Goal: Information Seeking & Learning: Learn about a topic

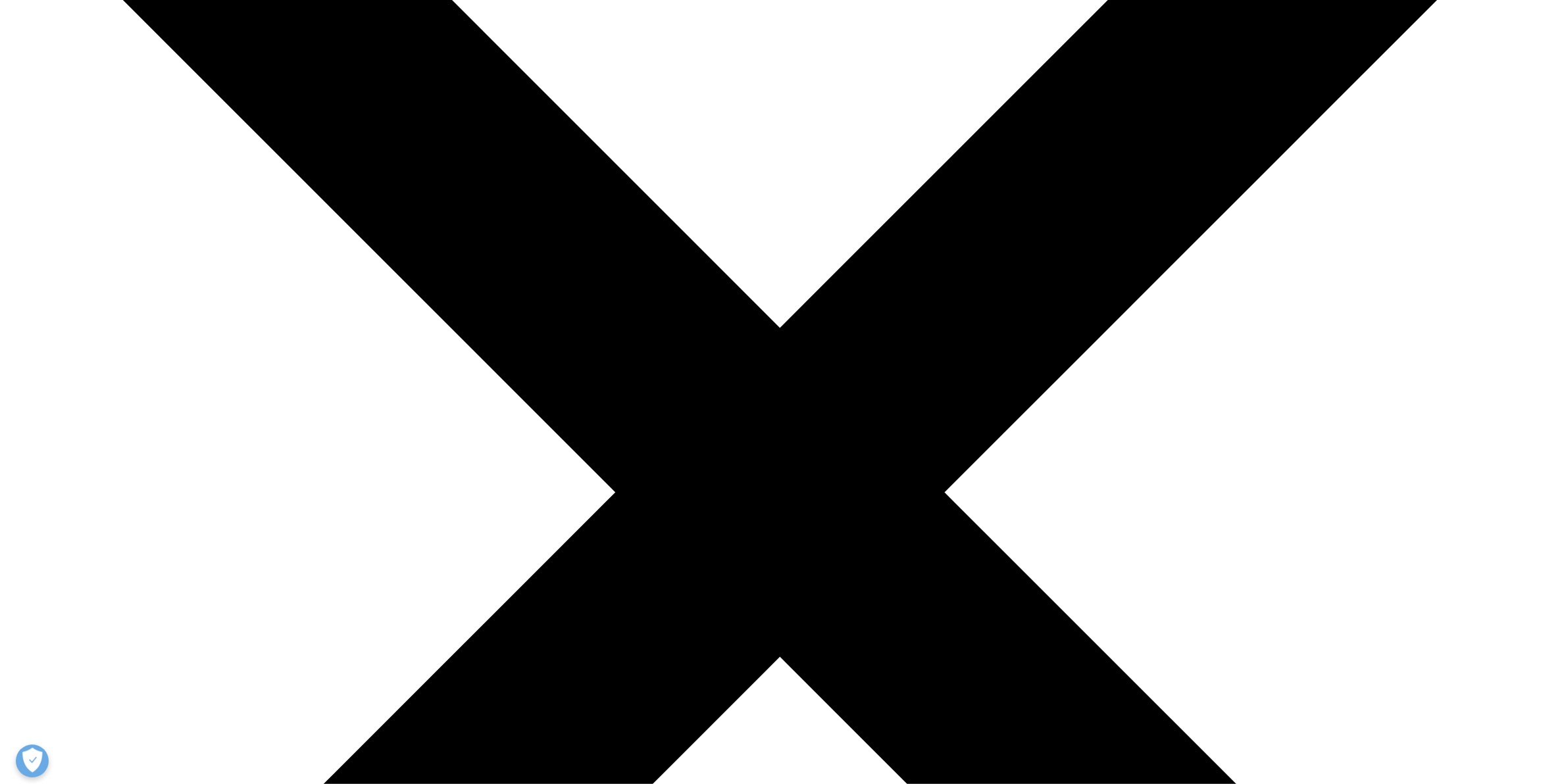
scroll to position [272, 0]
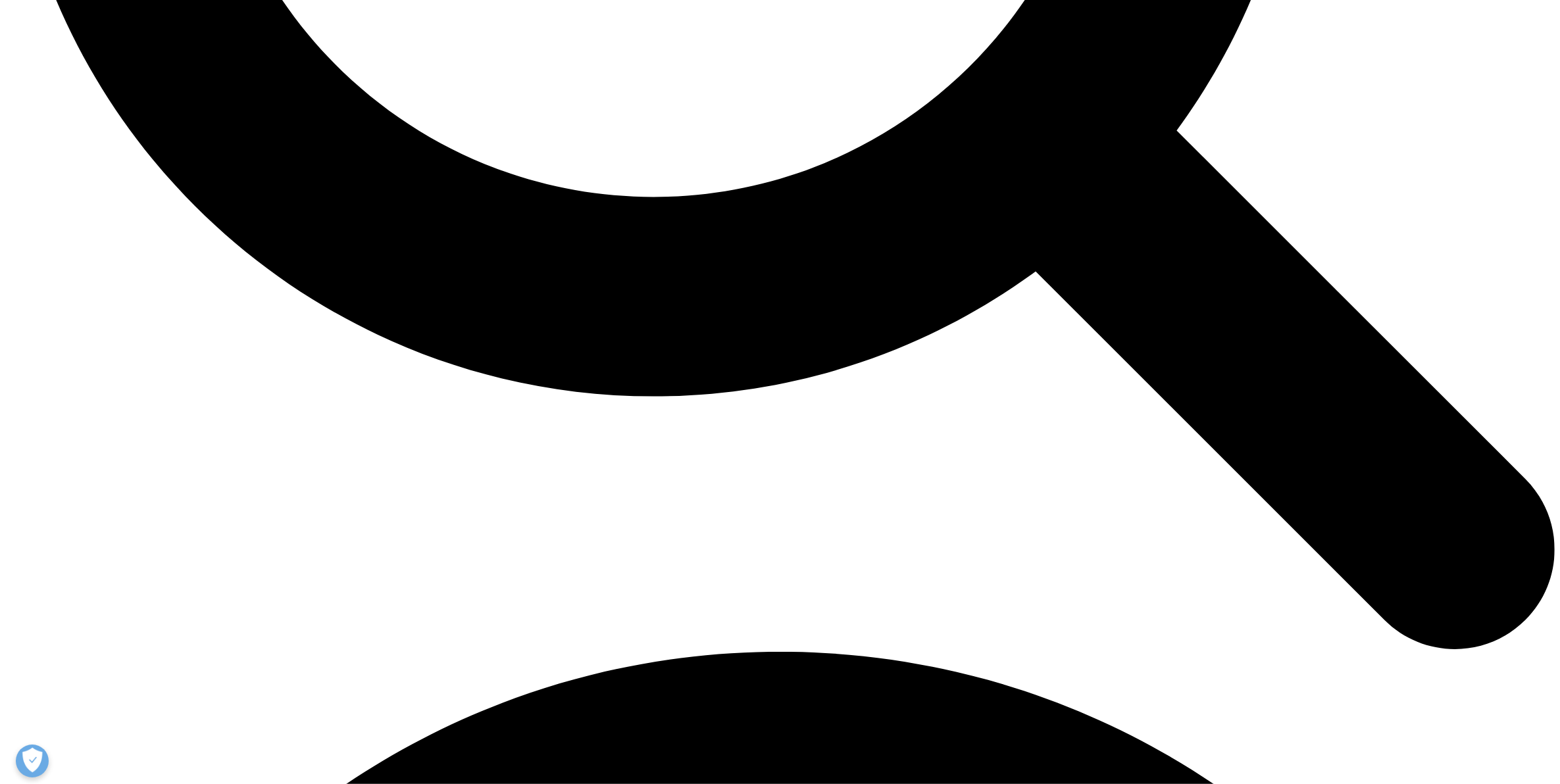
scroll to position [2467, 0]
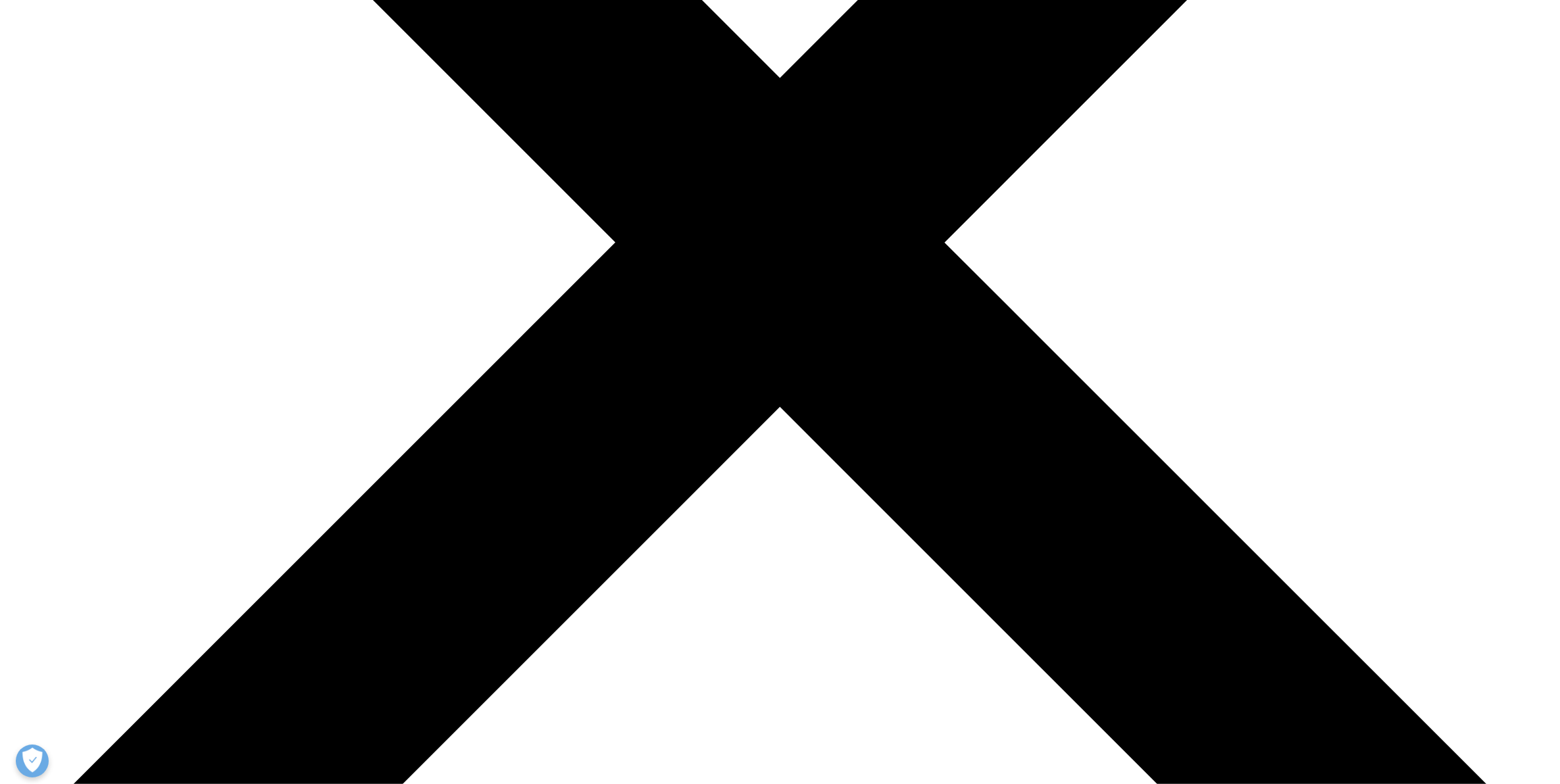
scroll to position [329, 0]
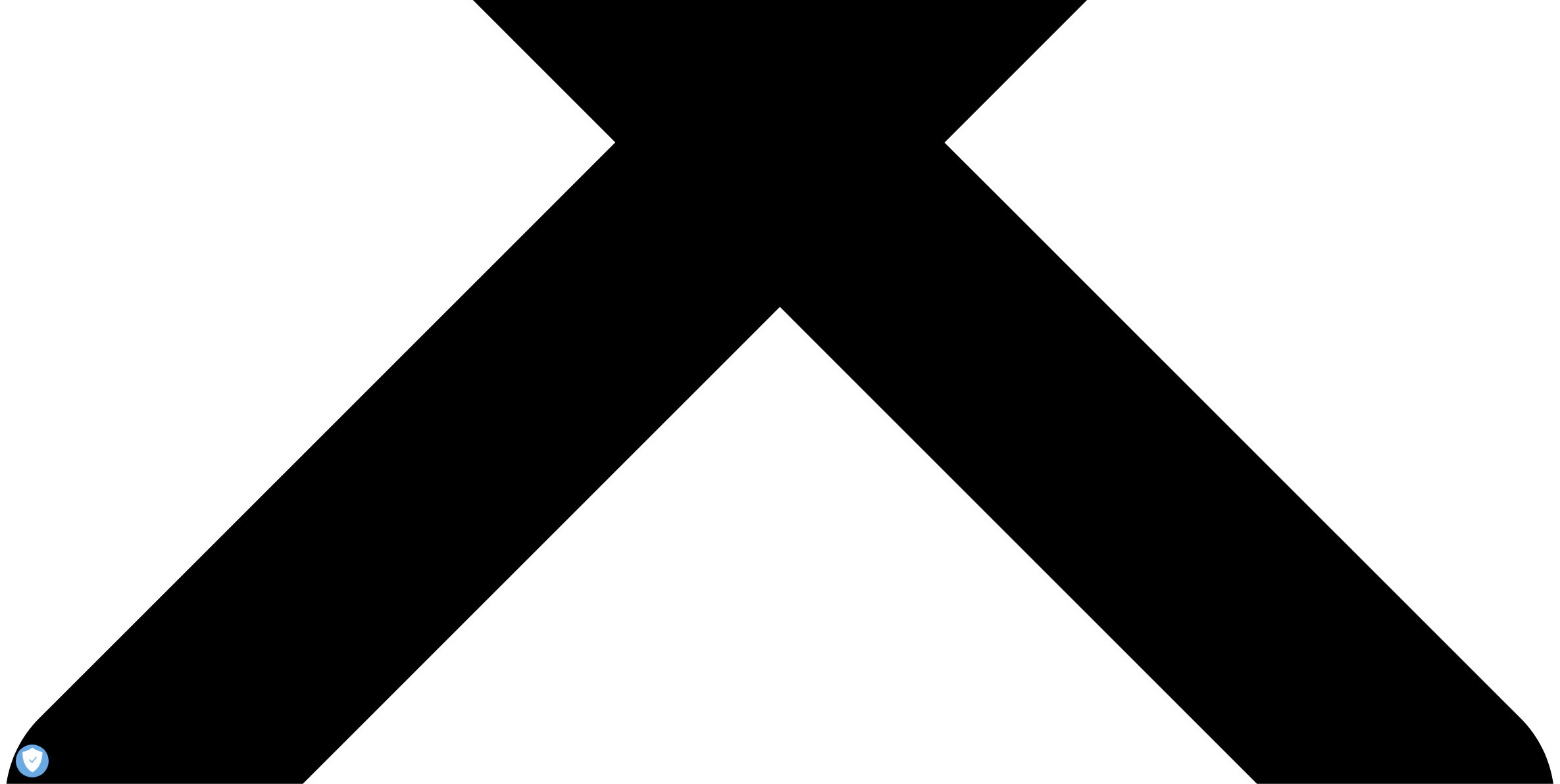
scroll to position [658, 0]
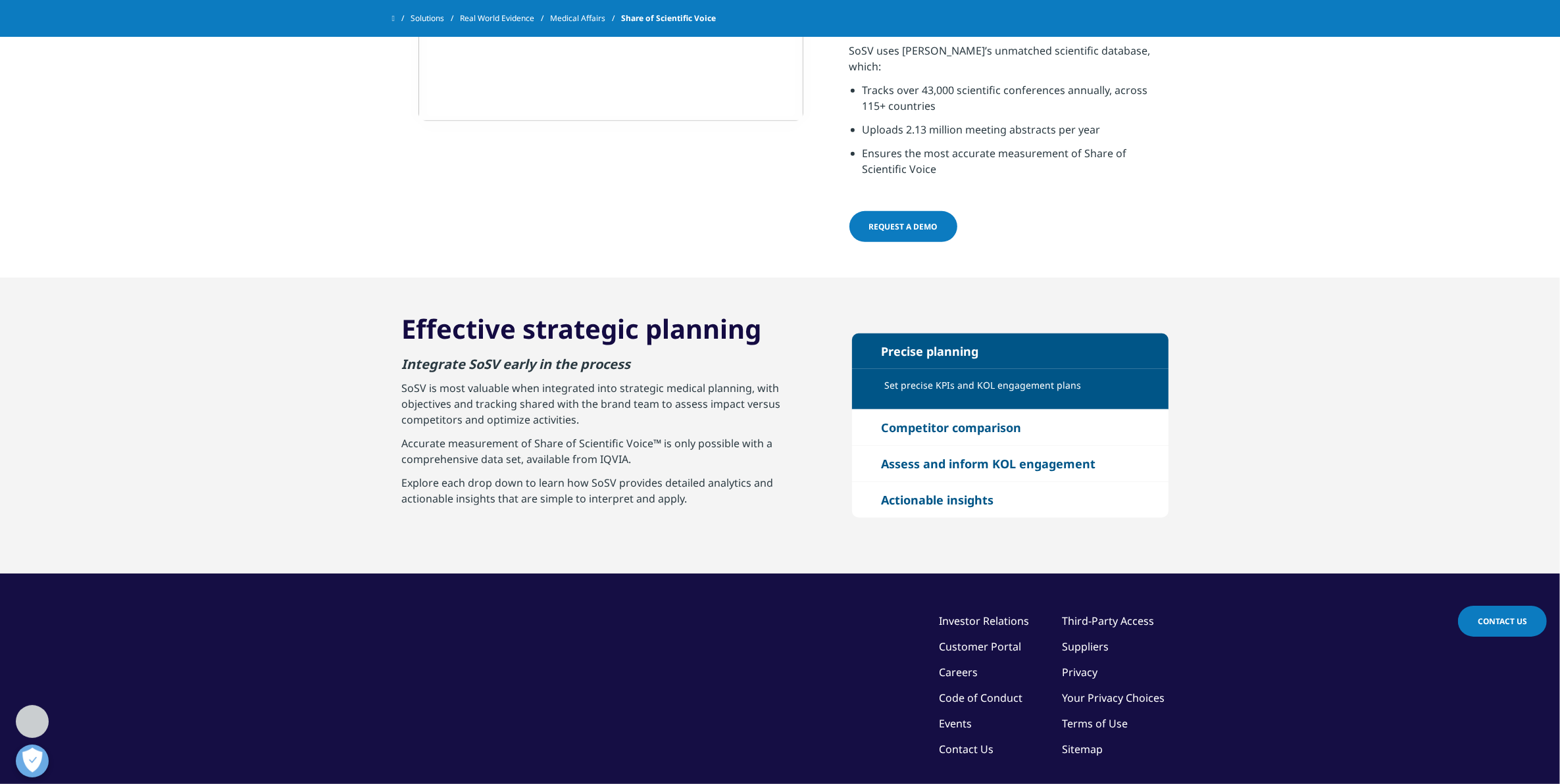
scroll to position [822, 0]
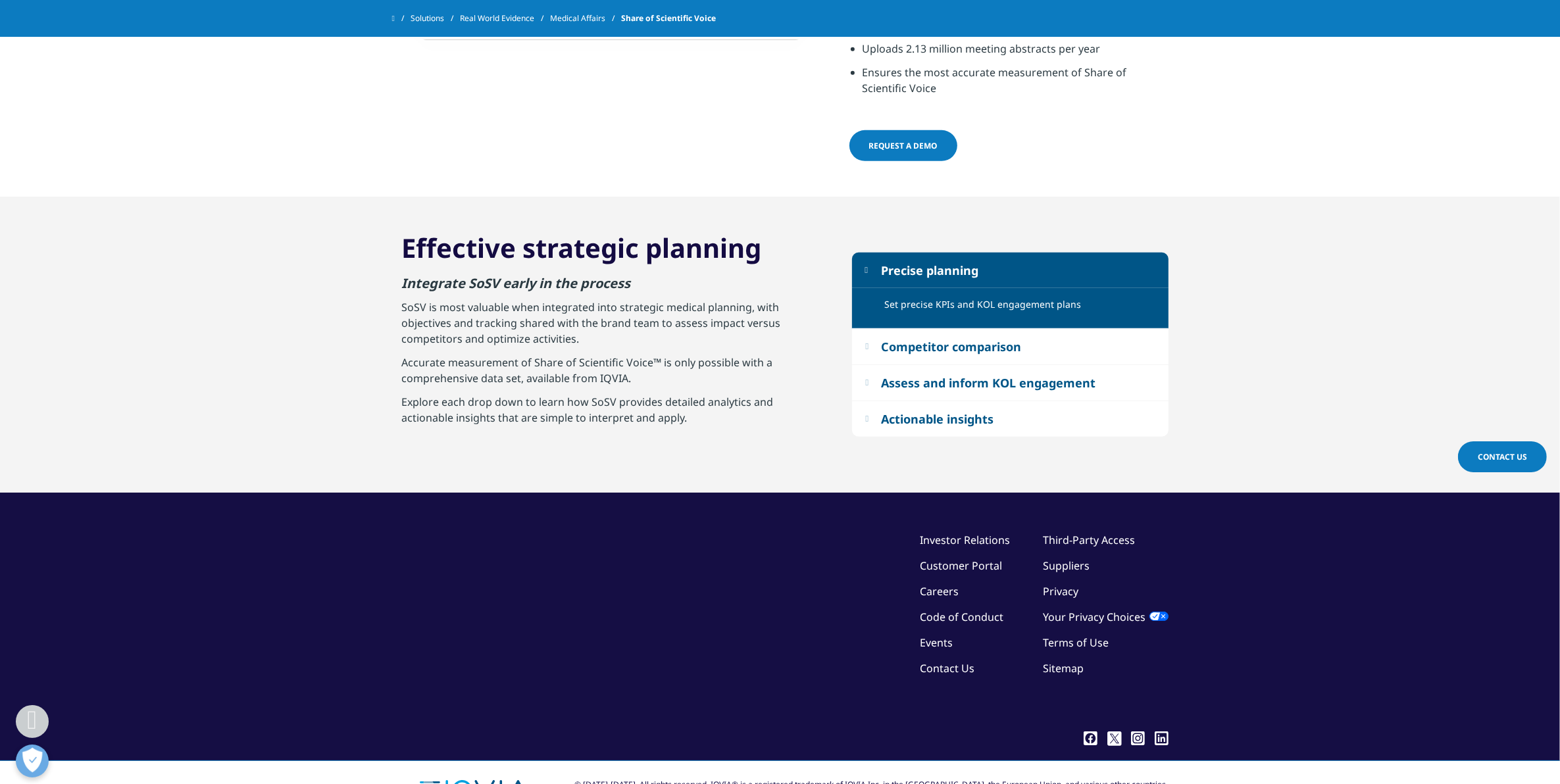
click at [867, 341] on button "Competitor comparison" at bounding box center [1011, 346] width 317 height 35
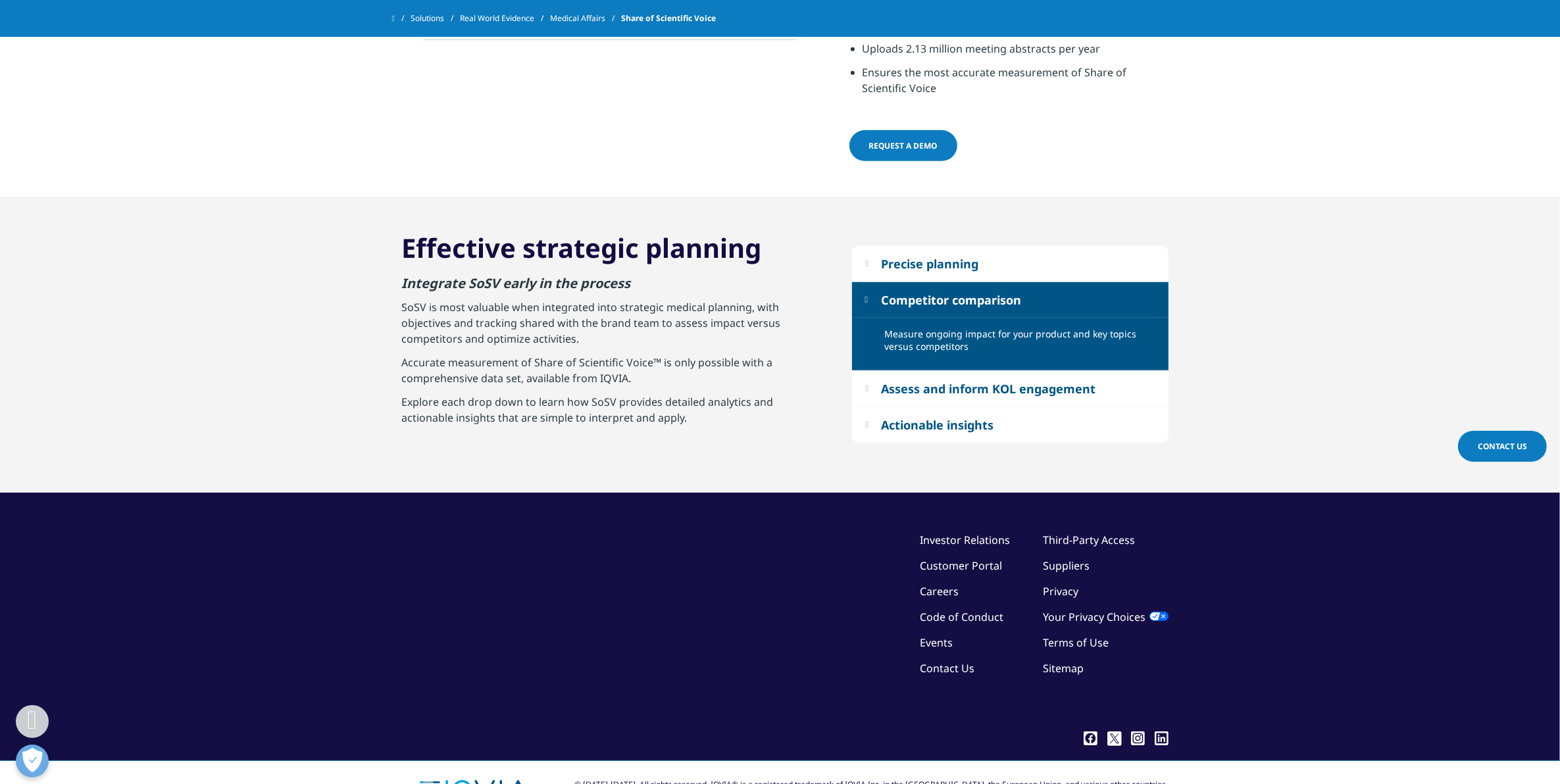
scroll to position [851, 0]
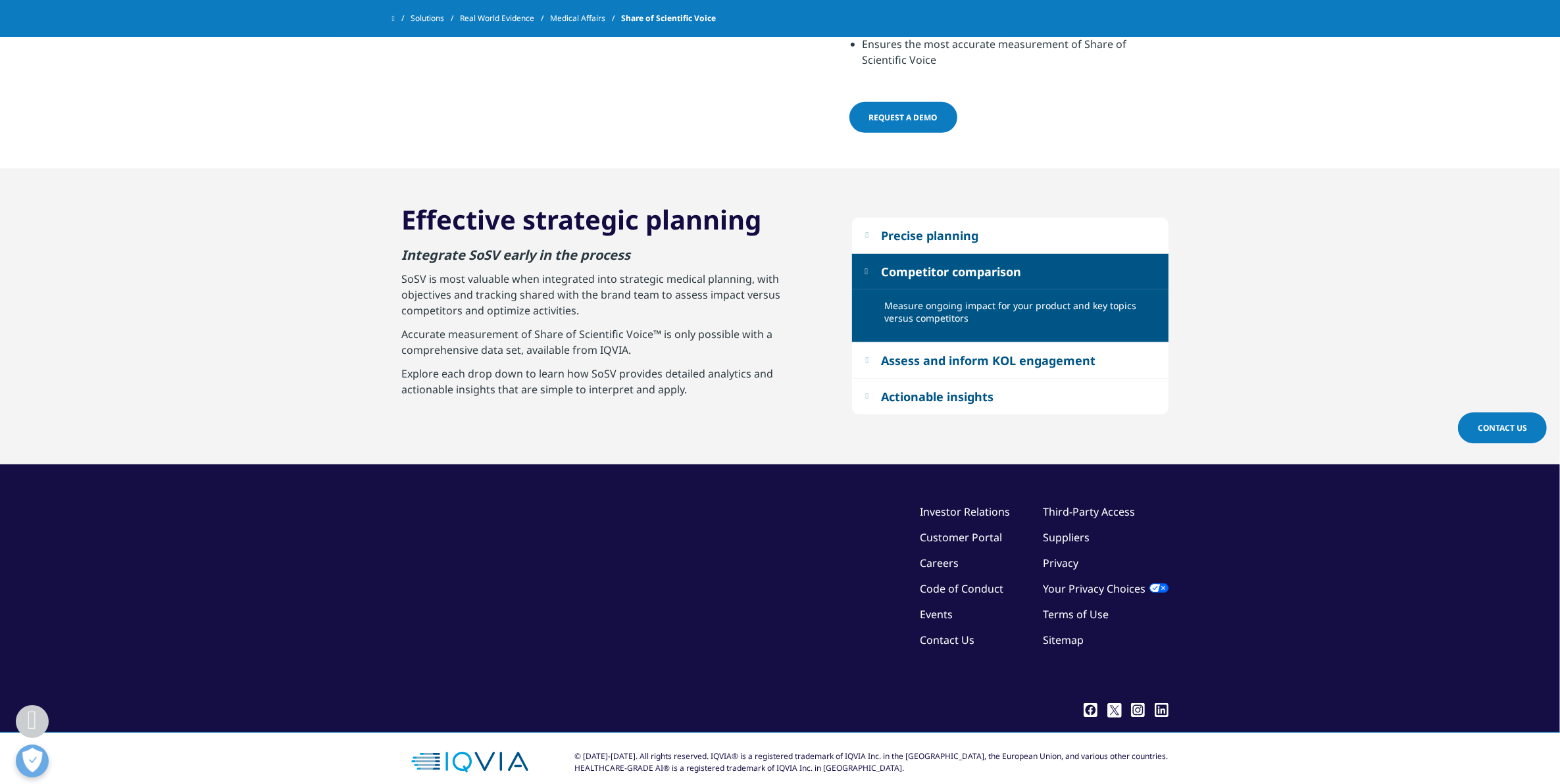
click at [877, 343] on button "Assess and inform KOL engagement" at bounding box center [1011, 360] width 317 height 35
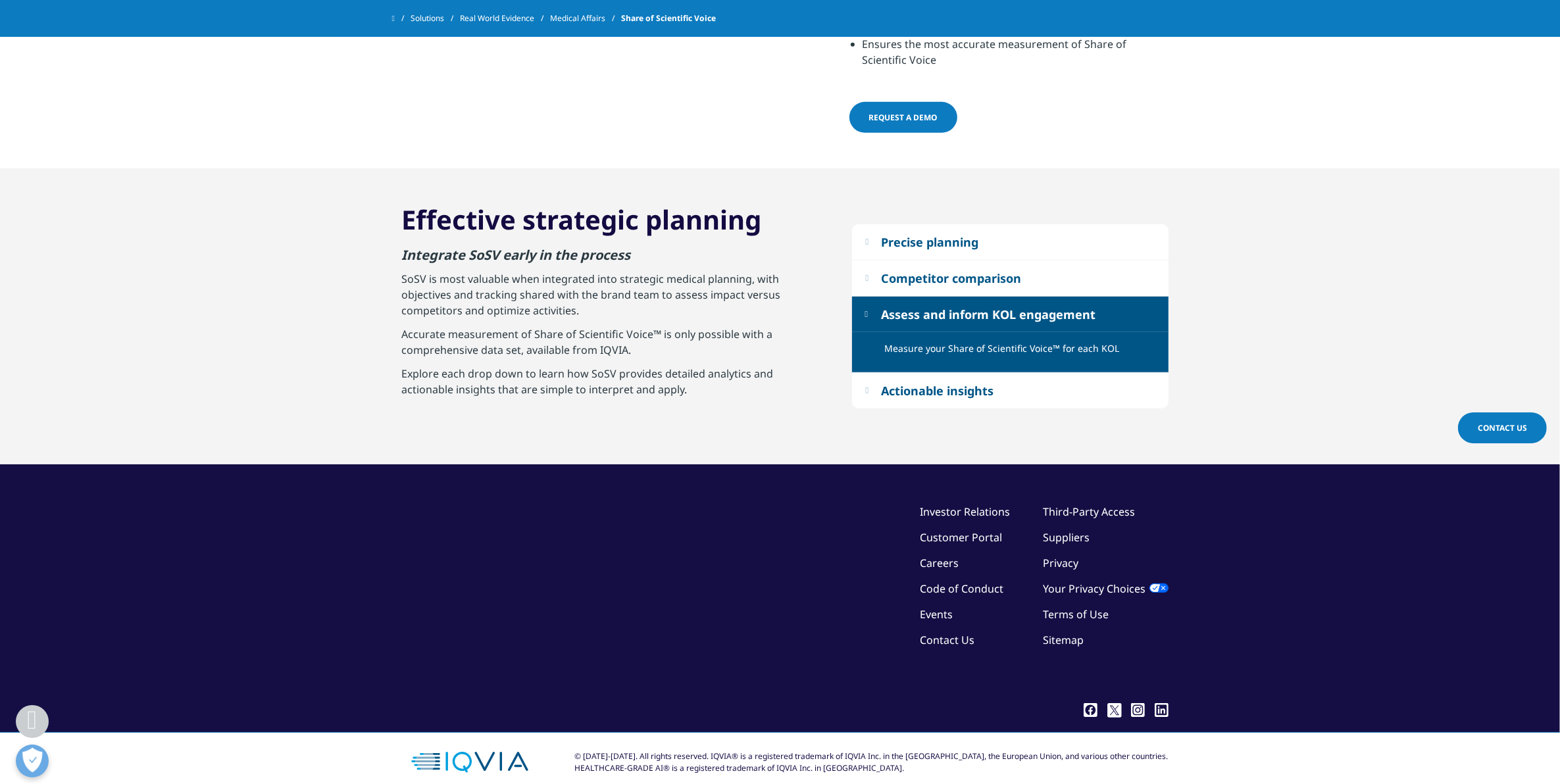
click at [863, 375] on button "Actionable insights" at bounding box center [1011, 390] width 317 height 35
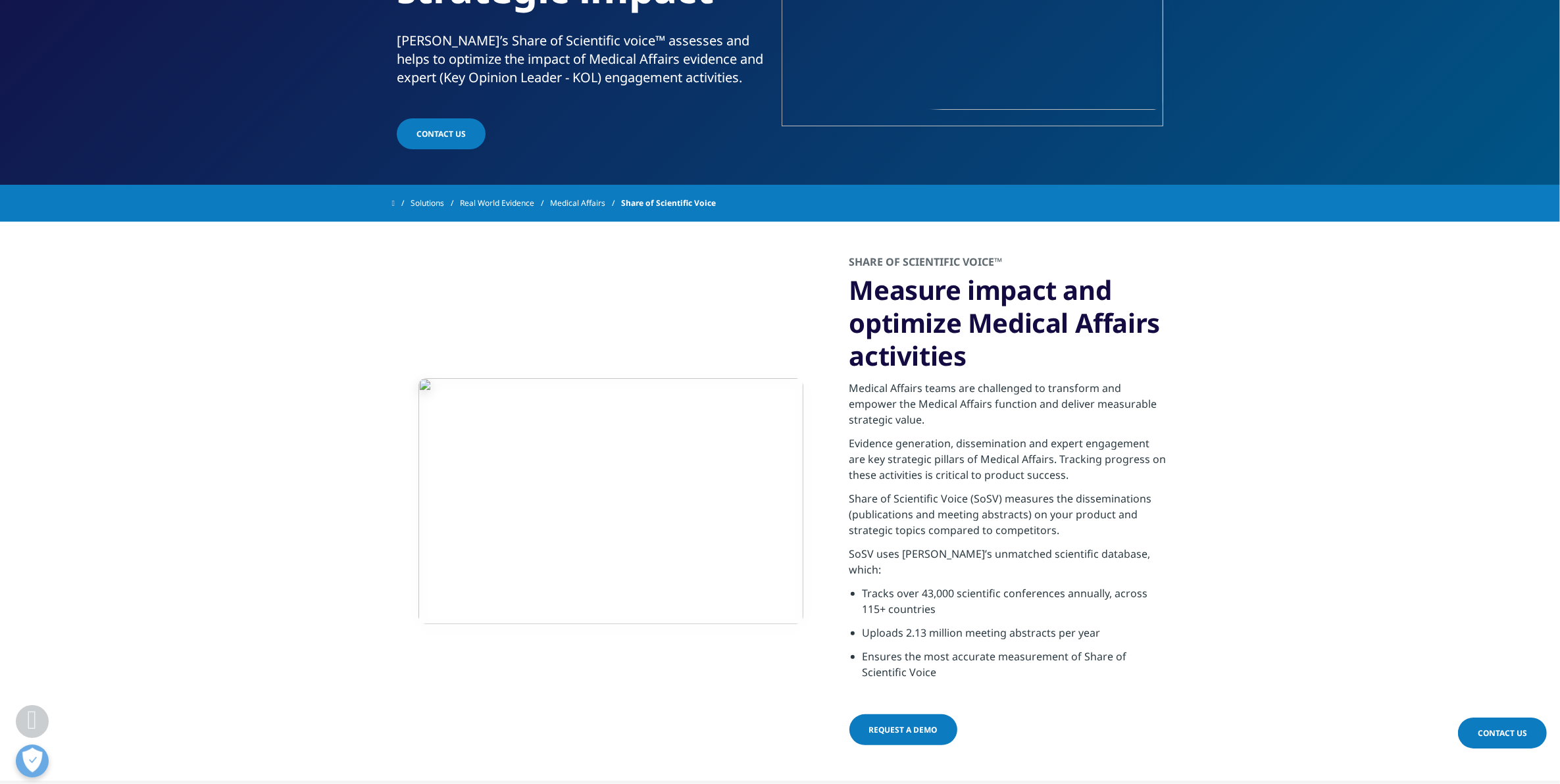
scroll to position [439, 0]
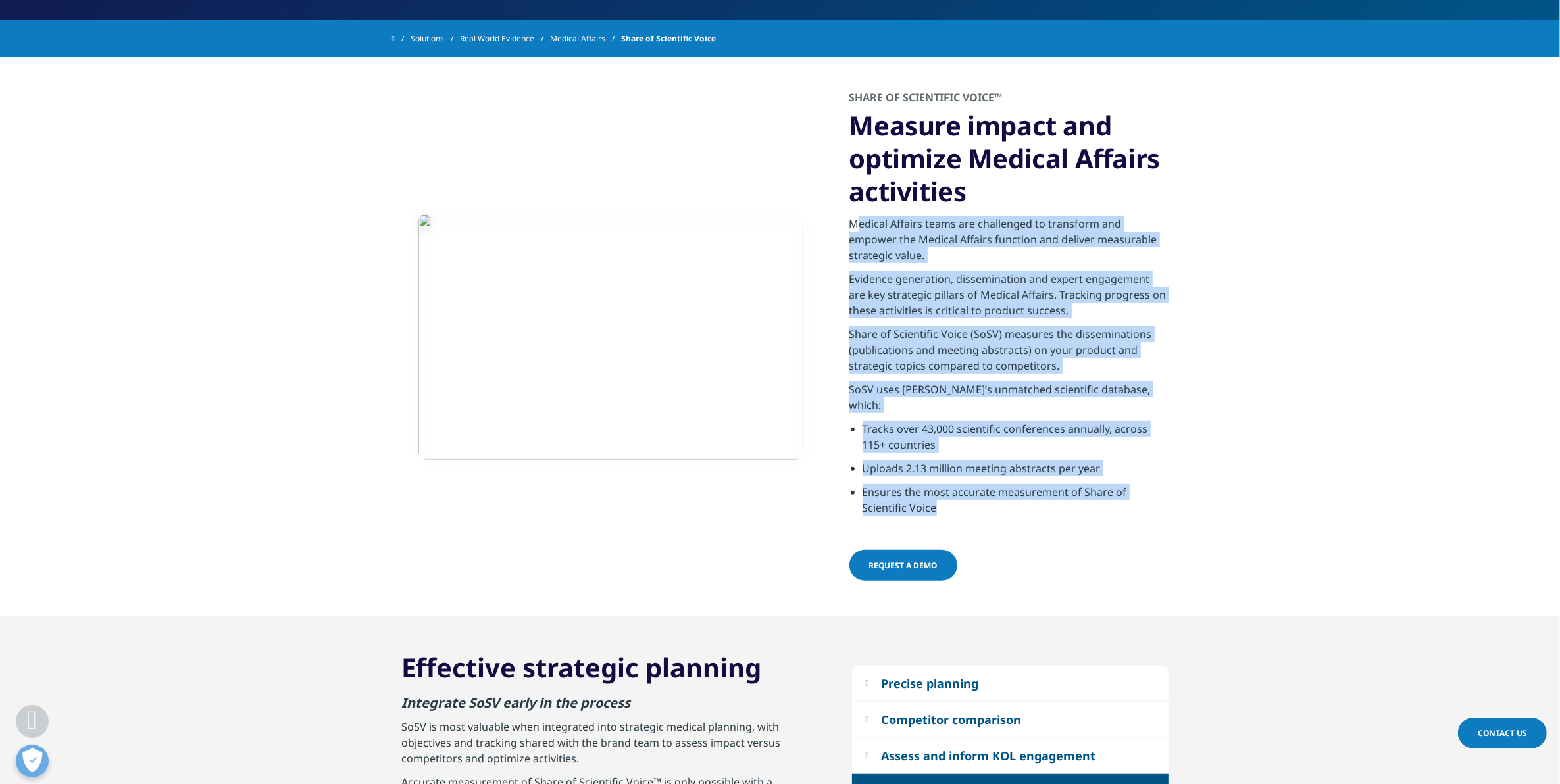
drag, startPoint x: 854, startPoint y: 224, endPoint x: 1159, endPoint y: 489, distance: 404.0
click at [1159, 489] on div "Medical Affairs teams are challenged to transform and empower the Medical Affai…" at bounding box center [1009, 365] width 319 height 316
click at [1159, 489] on li "Ensures the most accurate measurement of Share of Scientific Voice" at bounding box center [1016, 504] width 306 height 39
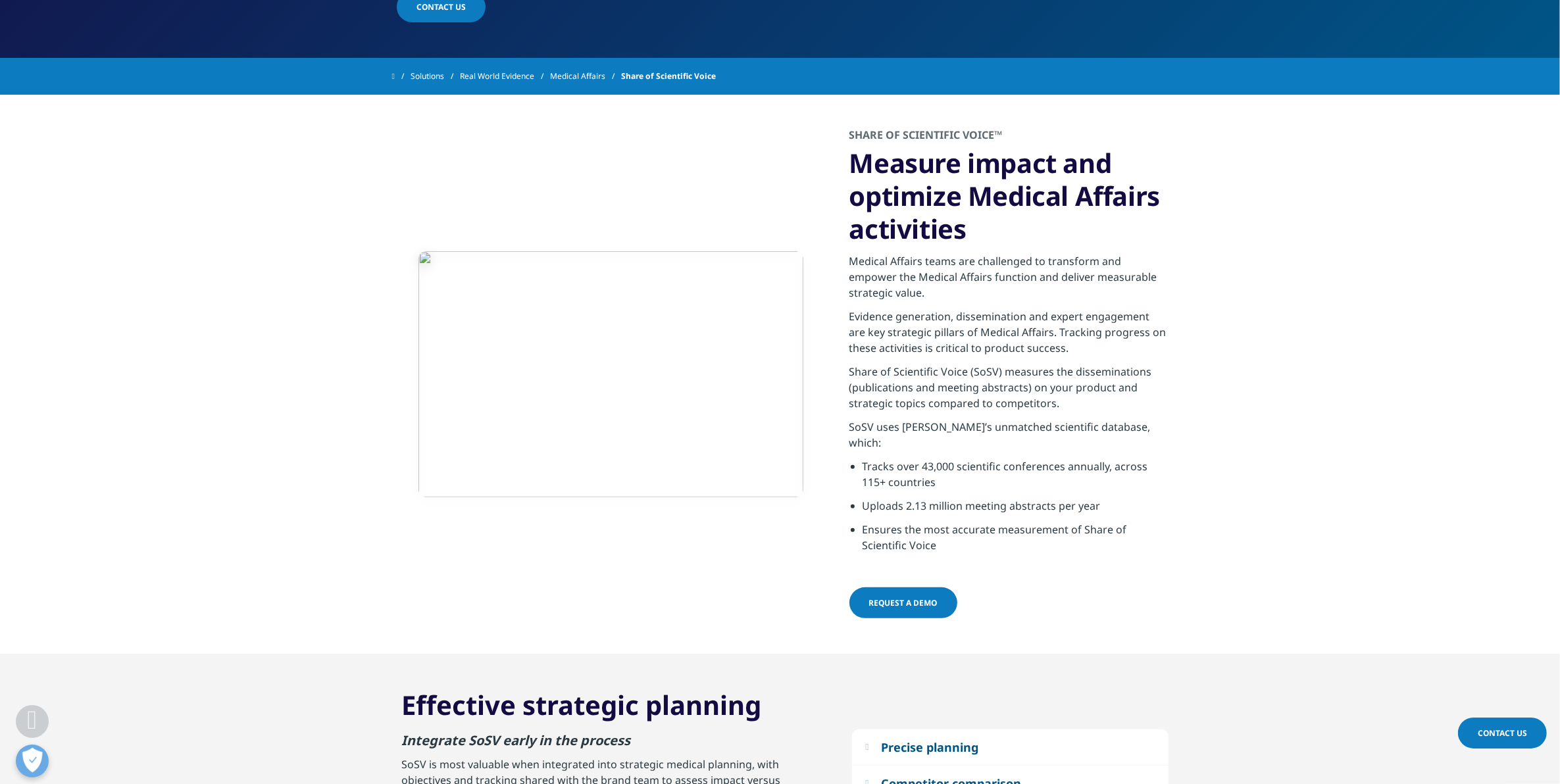
scroll to position [411, 0]
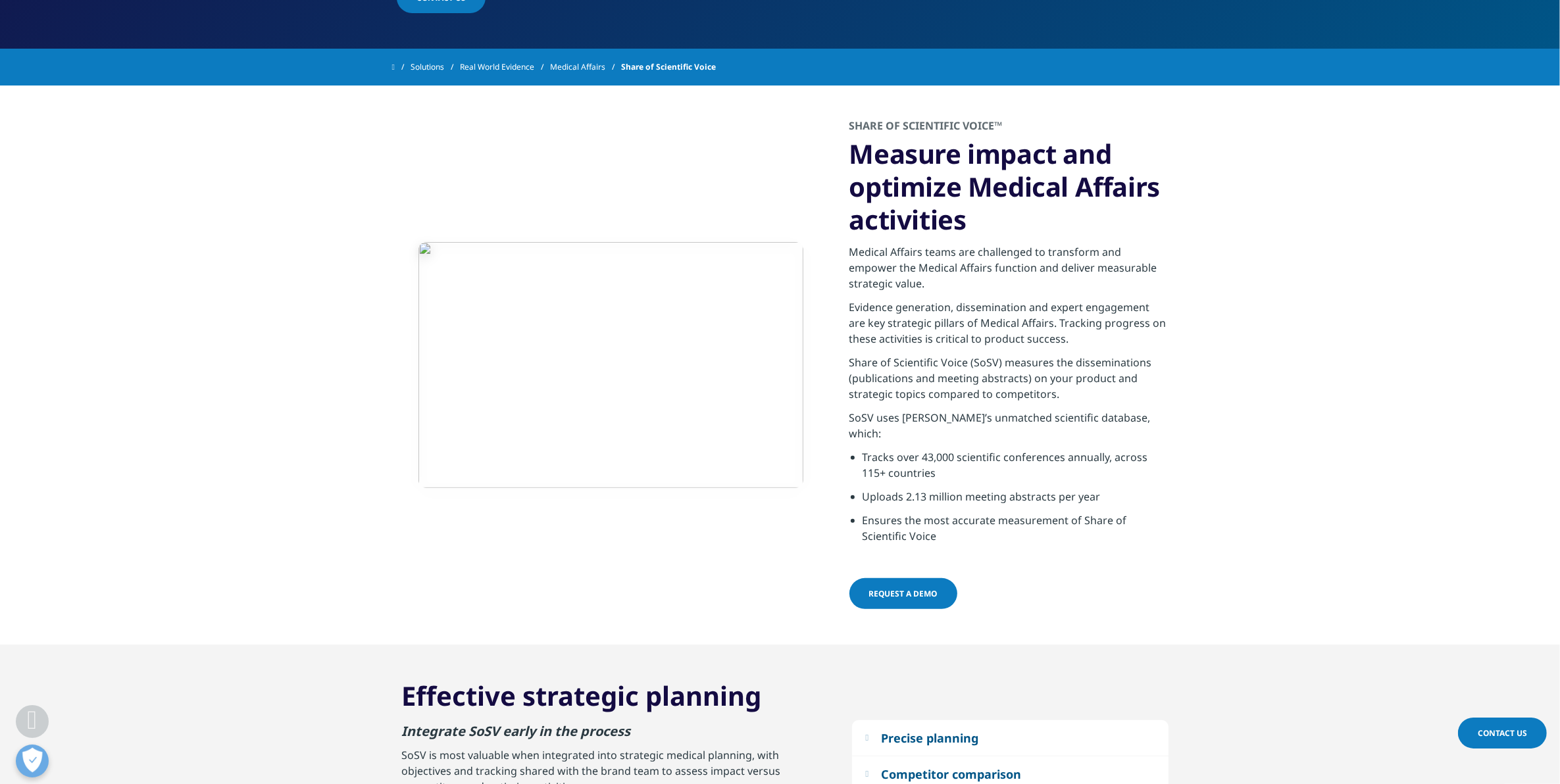
click at [941, 514] on li "Ensures the most accurate measurement of Share of Scientific Voice" at bounding box center [1016, 532] width 306 height 39
click at [997, 397] on p "Share of Scientific Voice (SoSV) measures the disseminations (publications and …" at bounding box center [1009, 382] width 319 height 55
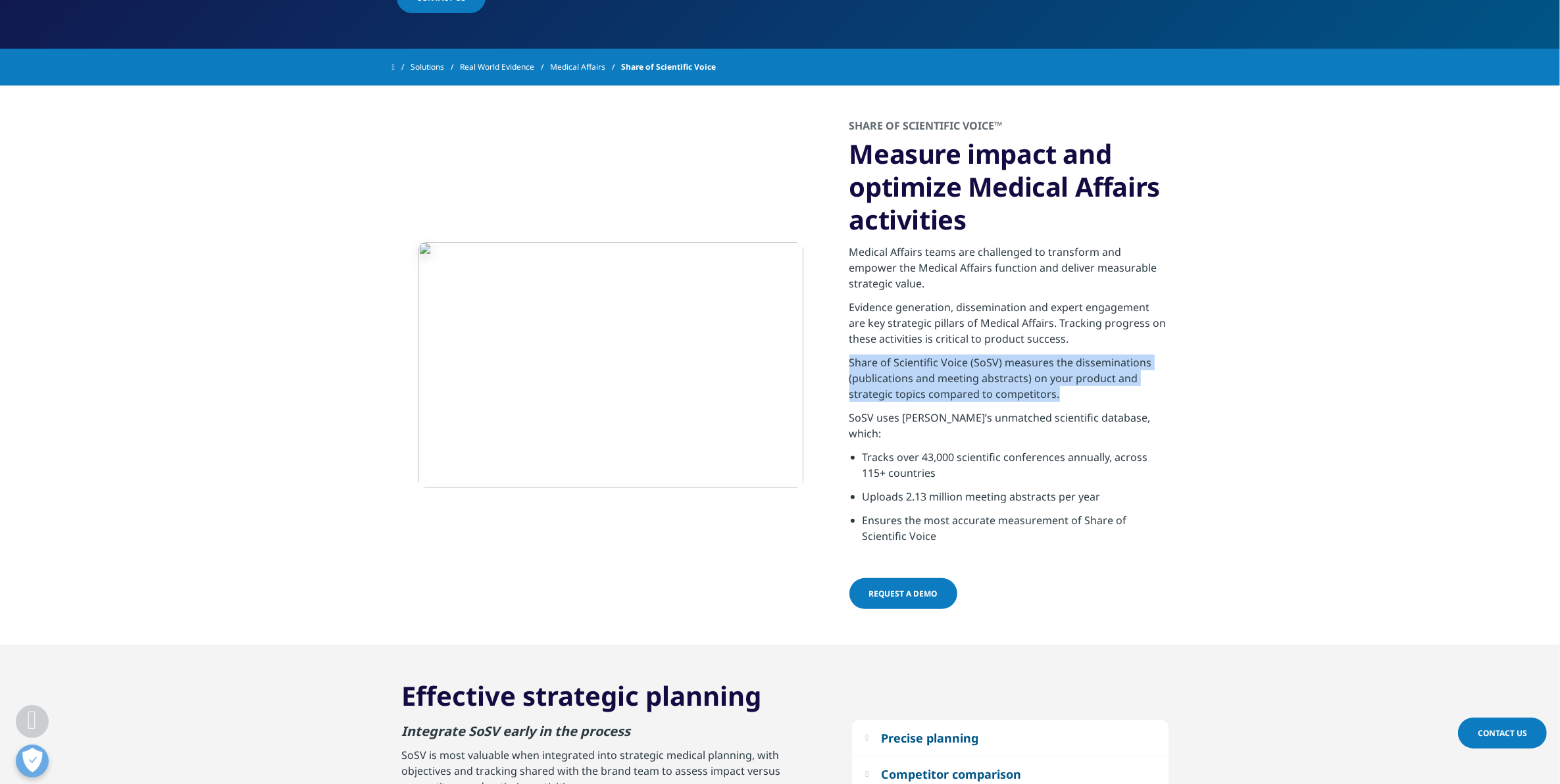
drag, startPoint x: 1064, startPoint y: 391, endPoint x: 850, endPoint y: 363, distance: 215.8
click at [850, 363] on p "Share of Scientific Voice (SoSV) measures the disseminations (publications and …" at bounding box center [1009, 382] width 319 height 55
copy p "Share of Scientific Voice (SoSV) measures the disseminations (publications and …"
click at [1068, 383] on p "Share of Scientific Voice (SoSV) measures the disseminations (publications and …" at bounding box center [1009, 382] width 319 height 55
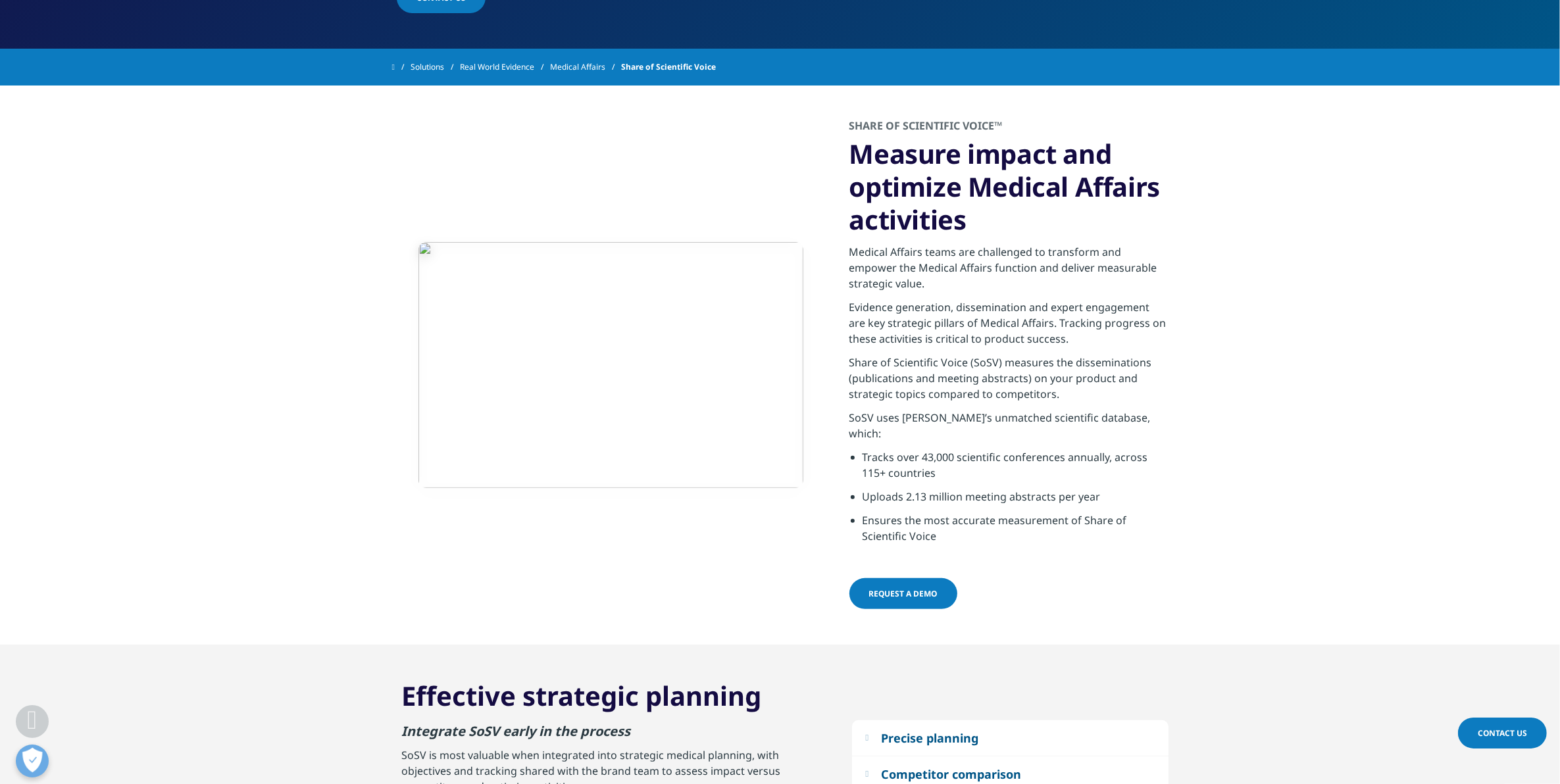
click at [945, 327] on p "Evidence generation, dissemination and expert engagement are key strategic pill…" at bounding box center [1009, 327] width 319 height 55
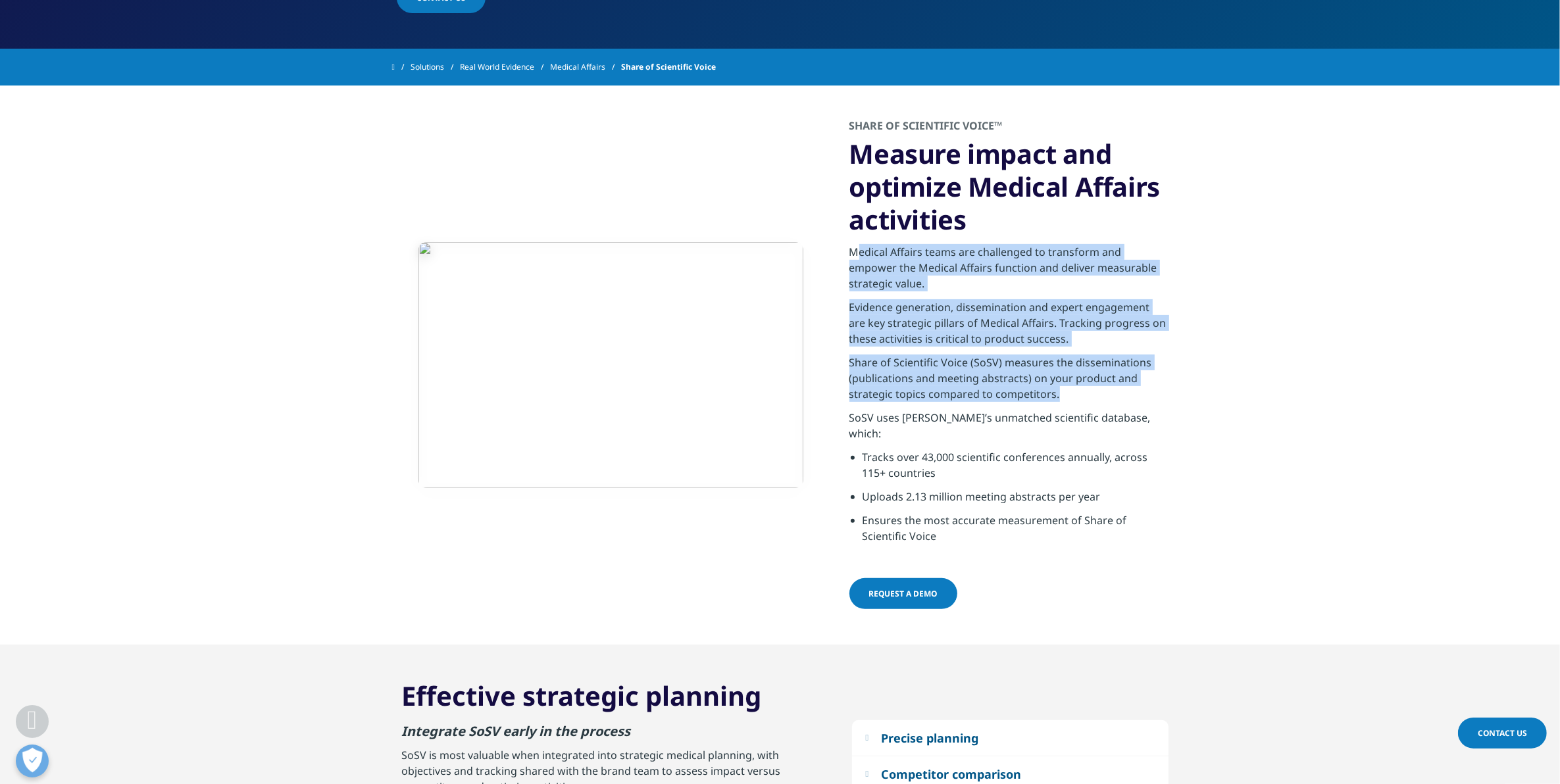
drag, startPoint x: 850, startPoint y: 248, endPoint x: 1068, endPoint y: 387, distance: 258.5
click at [1068, 387] on div "Medical Affairs teams are challenged to transform and empower the Medical Affai…" at bounding box center [1009, 394] width 319 height 316
drag, startPoint x: 1068, startPoint y: 387, endPoint x: 994, endPoint y: 375, distance: 75.0
copy div "Medical Affairs teams are challenged to transform and empower the Medical Affai…"
click at [1001, 357] on p "Share of Scientific Voice (SoSV) measures the disseminations (publications and …" at bounding box center [1009, 382] width 319 height 55
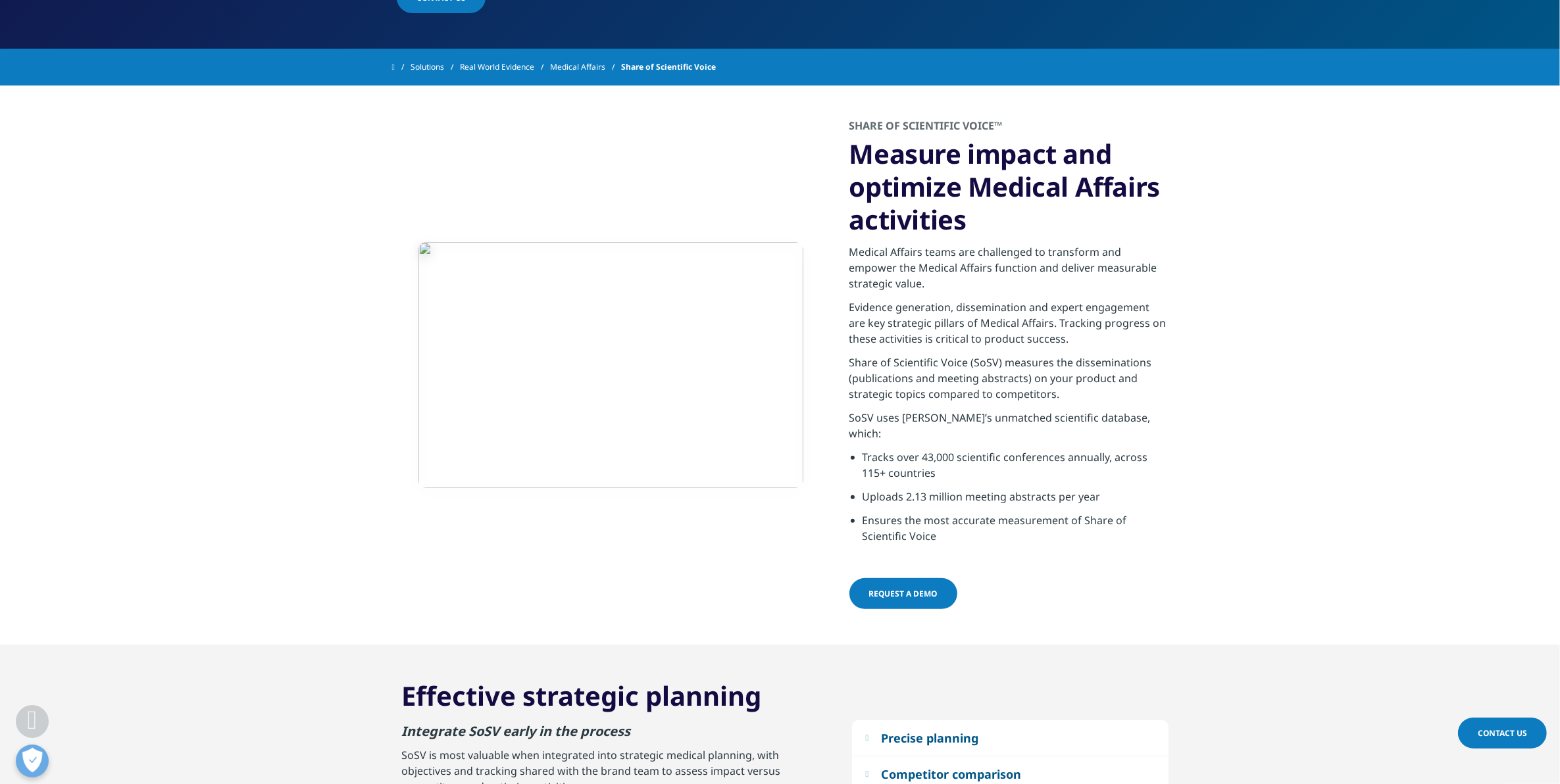
click at [1096, 359] on p "Share of Scientific Voice (SoSV) measures the disseminations (publications and …" at bounding box center [1009, 382] width 319 height 55
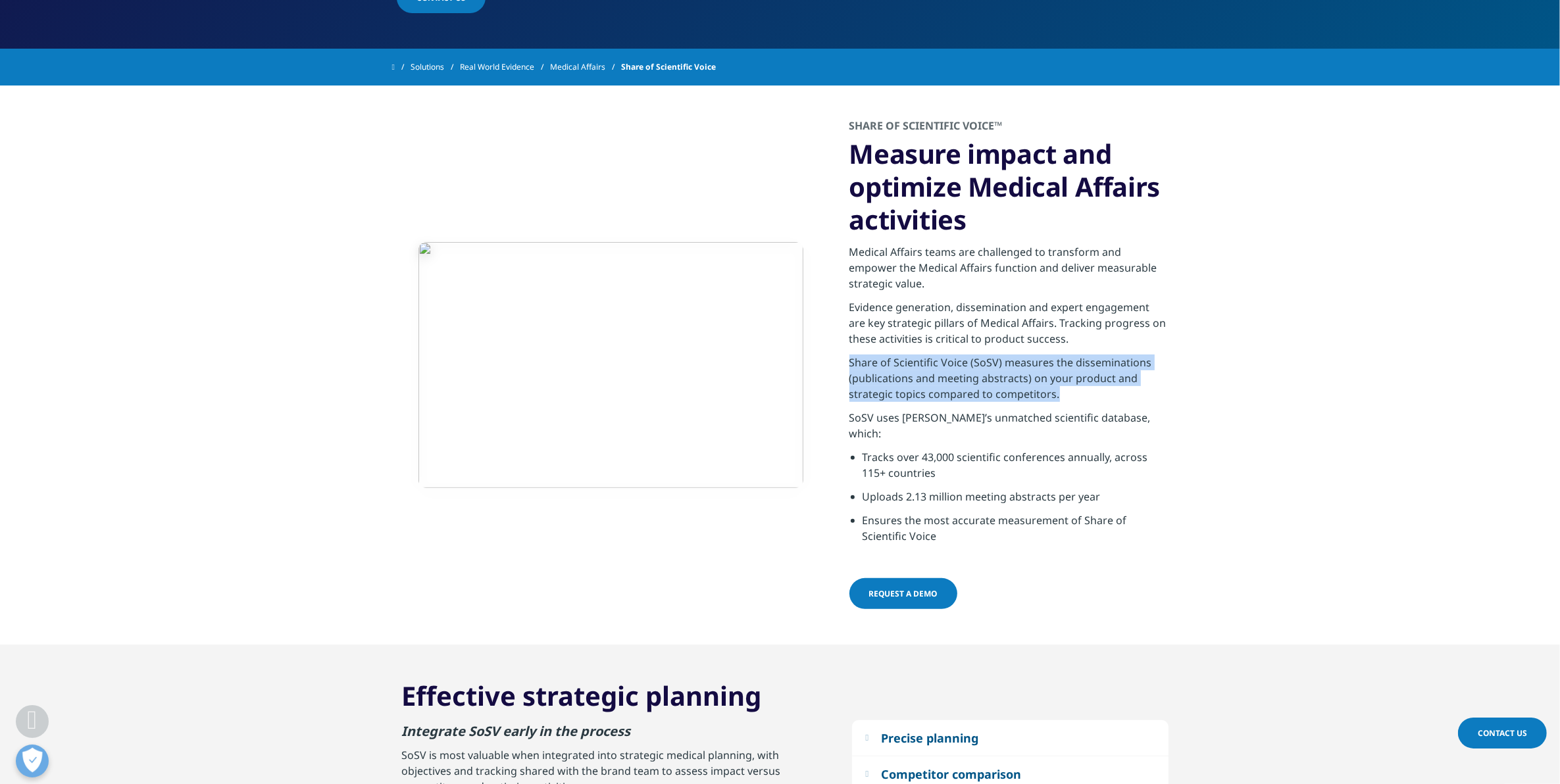
drag, startPoint x: 1064, startPoint y: 389, endPoint x: 840, endPoint y: 360, distance: 225.9
click at [840, 360] on div "SHARE OF SCIENTIFIC VOICE™ Measure impact and optimize Medical Affairs activiti…" at bounding box center [780, 365] width 776 height 559
copy p "Share of Scientific Voice (SoSV) measures the disseminations (publications and …"
click at [1063, 395] on p "Share of Scientific Voice (SoSV) measures the disseminations (publications and …" at bounding box center [1009, 382] width 319 height 55
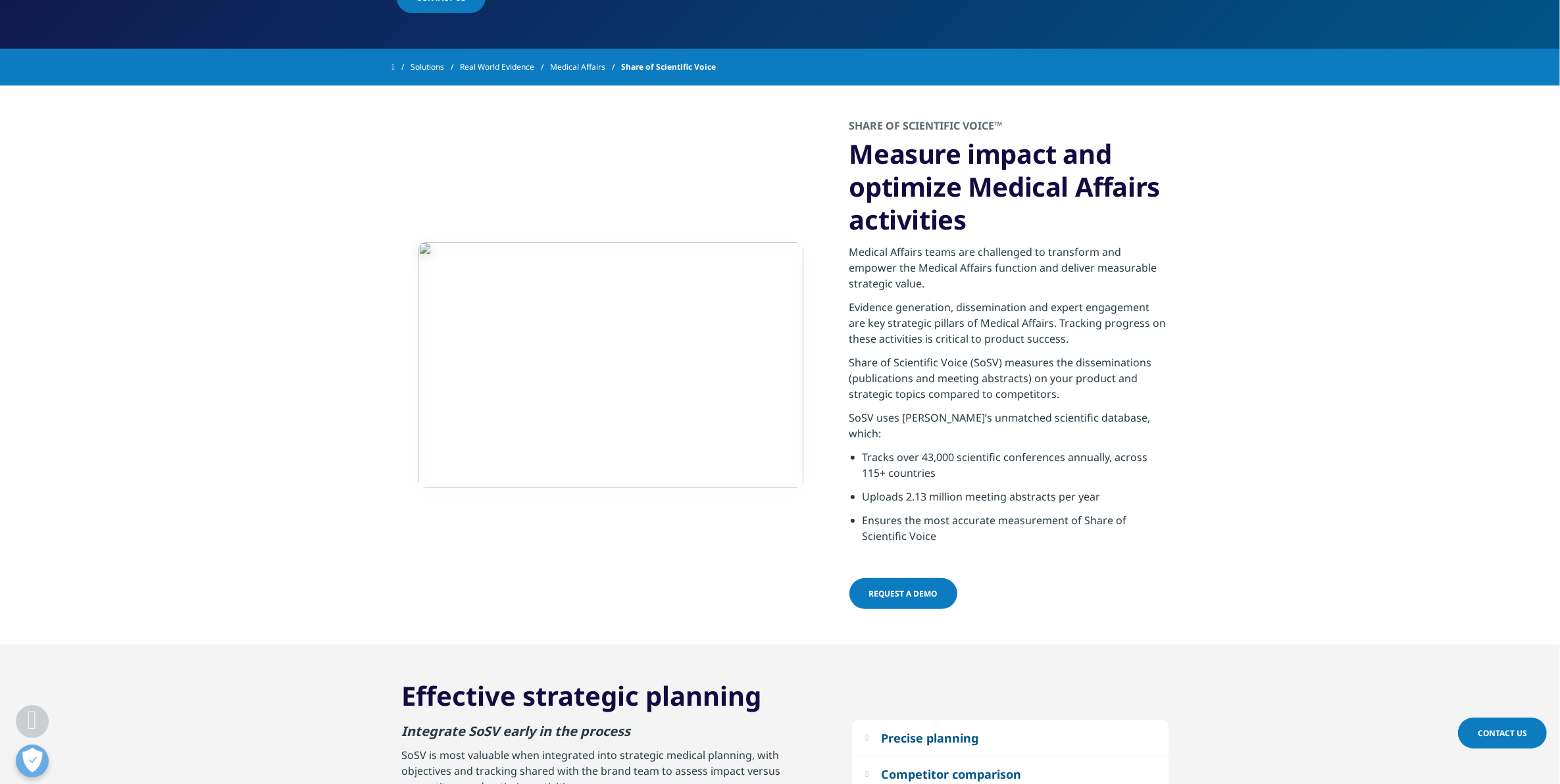
click at [1070, 389] on p "Share of Scientific Voice (SoSV) measures the disseminations (publications and …" at bounding box center [1009, 382] width 319 height 55
click at [1073, 388] on p "Share of Scientific Voice (SoSV) measures the disseminations (publications and …" at bounding box center [1009, 382] width 319 height 55
drag, startPoint x: 1073, startPoint y: 340, endPoint x: 852, endPoint y: 248, distance: 239.4
click at [852, 248] on div "Medical Affairs teams are challenged to transform and empower the Medical Affai…" at bounding box center [1009, 394] width 319 height 316
drag, startPoint x: 852, startPoint y: 248, endPoint x: 863, endPoint y: 255, distance: 13.0
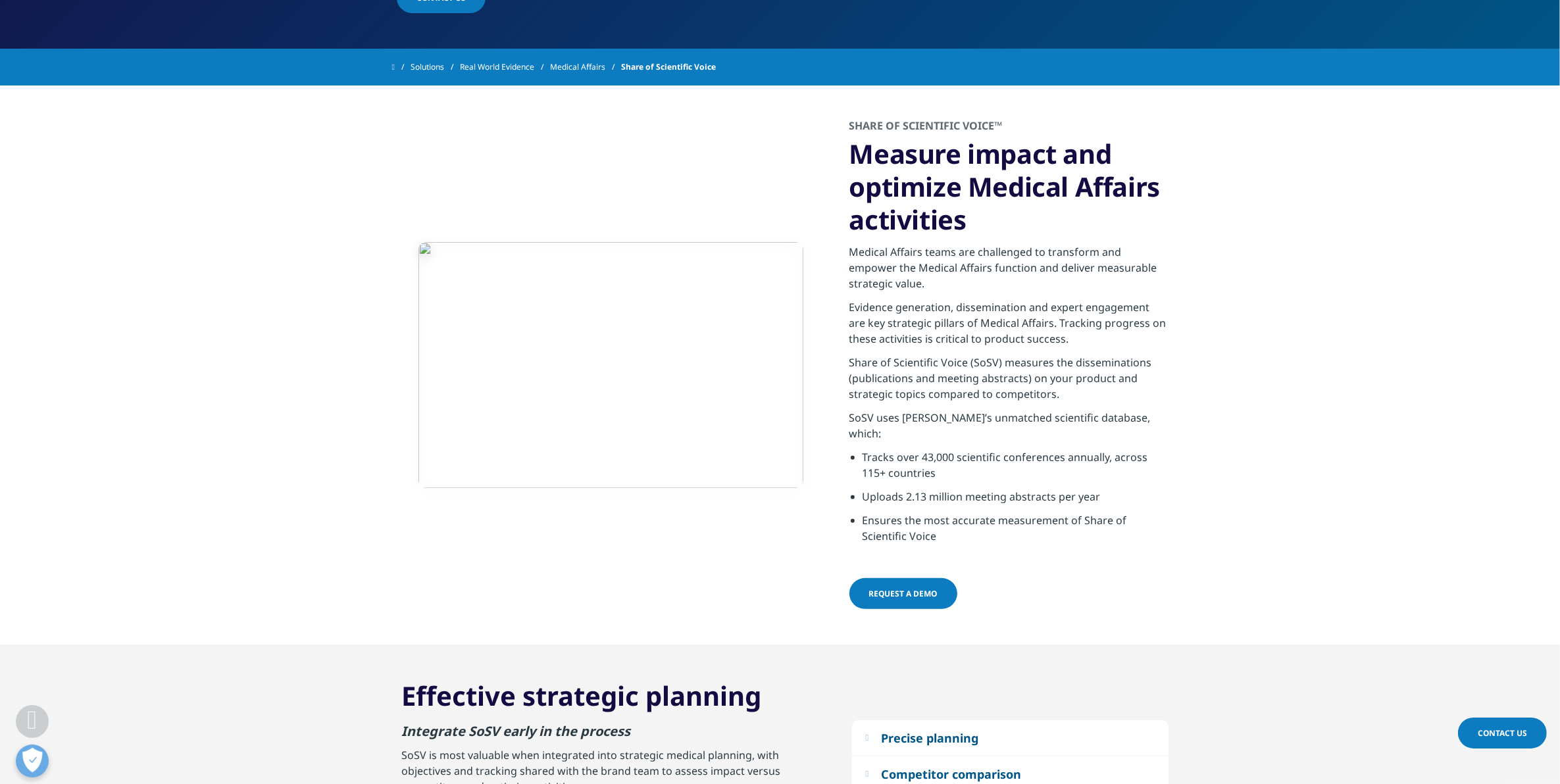
copy div "Medical Affairs teams are challenged to transform and empower the Medical Affai…"
click at [1048, 342] on p "Evidence generation, dissemination and expert engagement are key strategic pill…" at bounding box center [1009, 327] width 319 height 55
click at [1116, 328] on p "Evidence generation, dissemination and expert engagement are key strategic pill…" at bounding box center [1009, 327] width 319 height 55
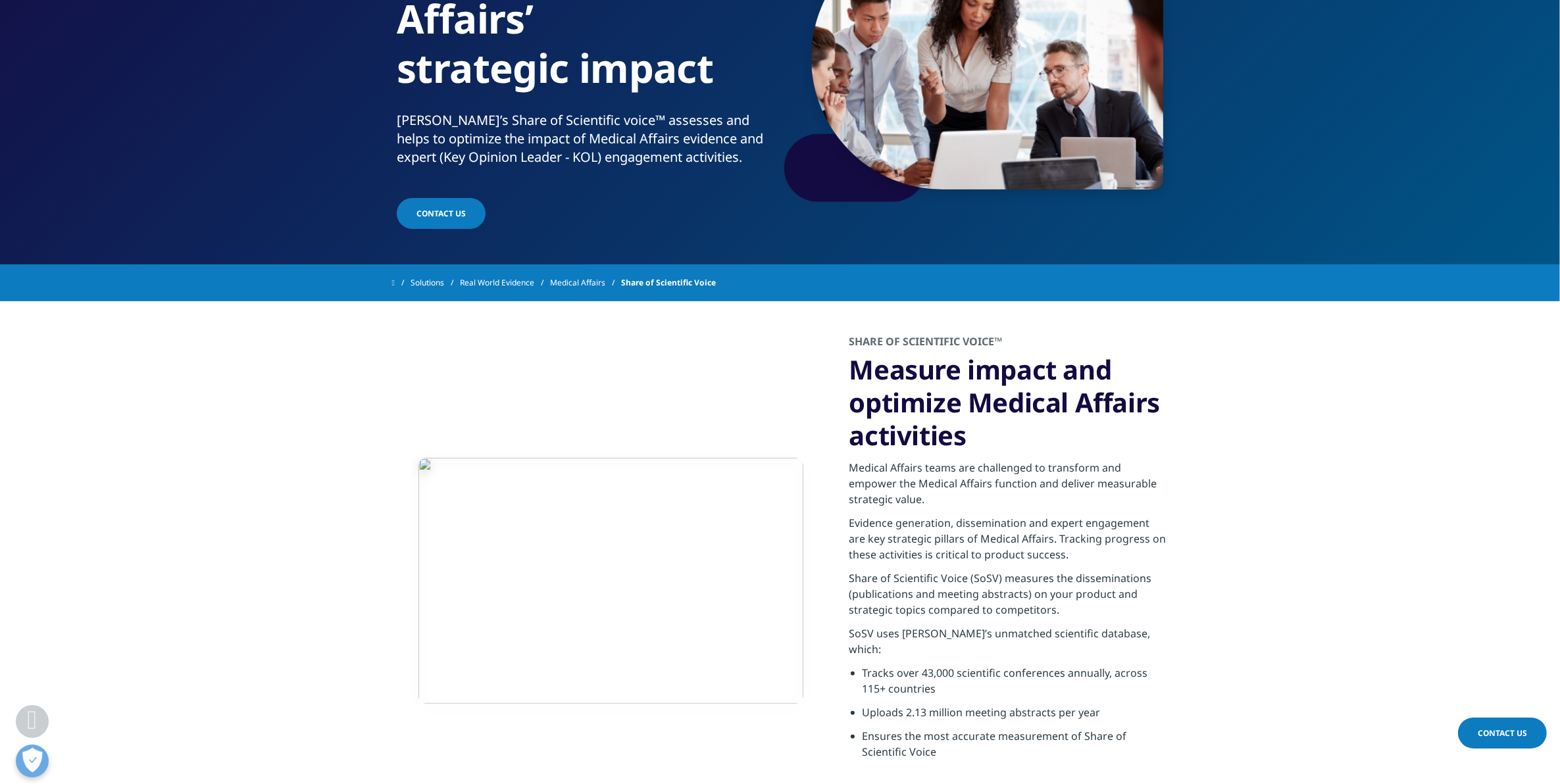
scroll to position [329, 0]
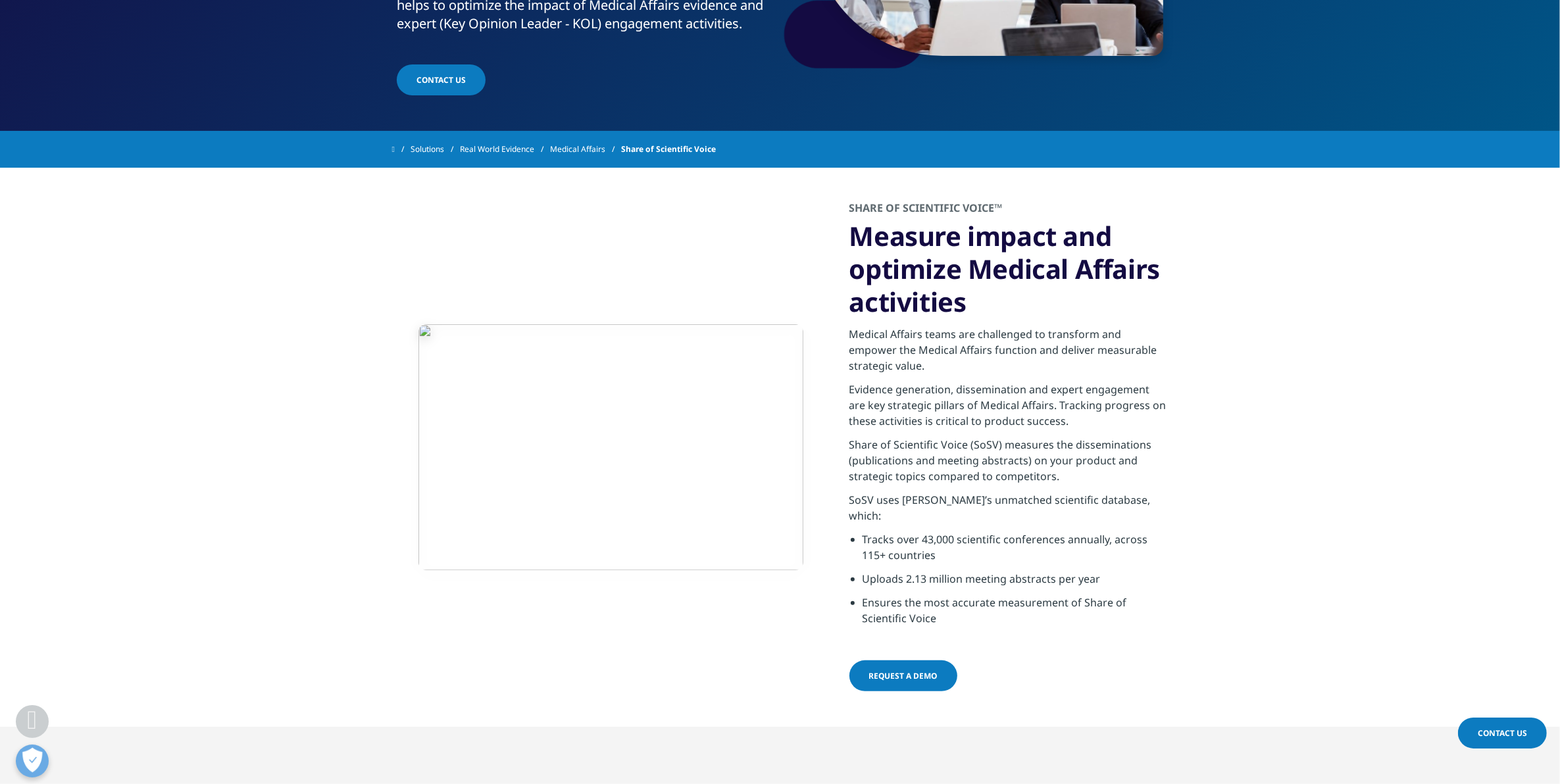
click at [974, 298] on h3 "Measure impact and optimize Medical Affairs activities" at bounding box center [1009, 269] width 319 height 99
